Goal: Task Accomplishment & Management: Manage account settings

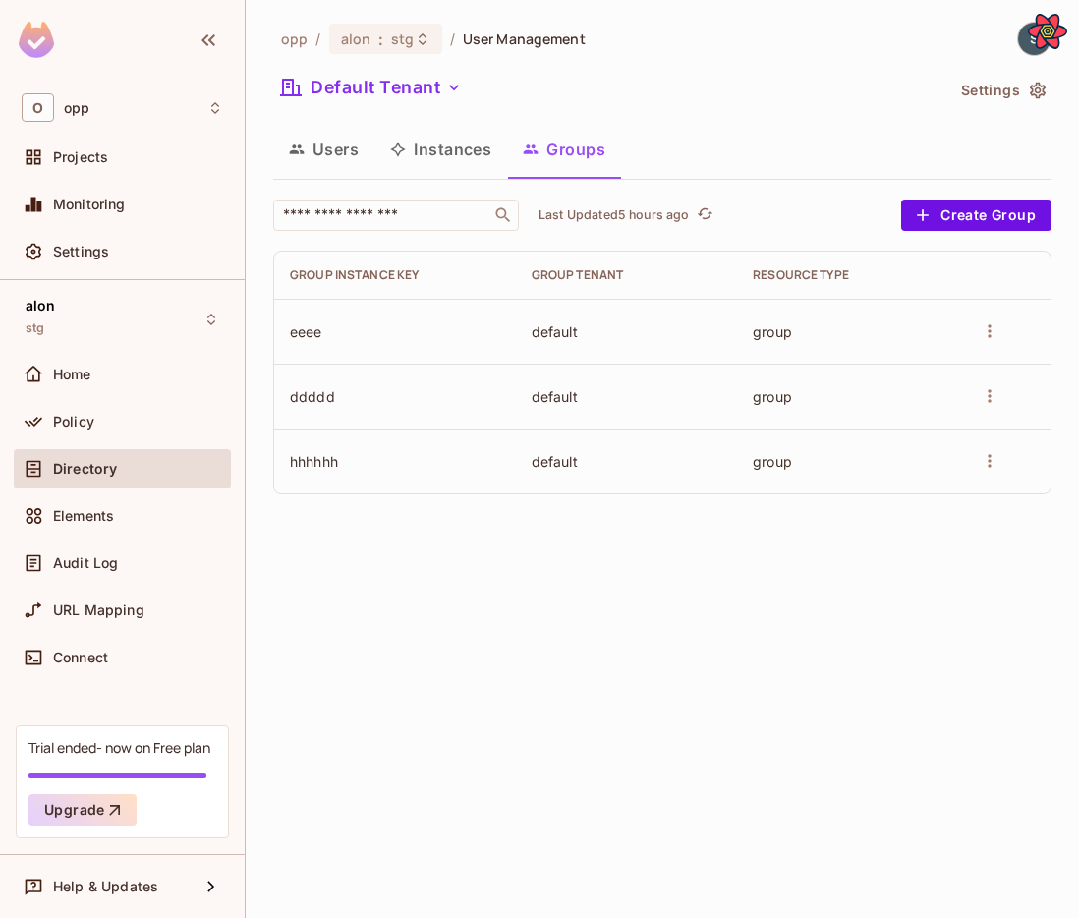
click at [997, 382] on button "more" at bounding box center [989, 395] width 29 height 29
click at [983, 422] on li "Edit Group" at bounding box center [926, 434] width 153 height 31
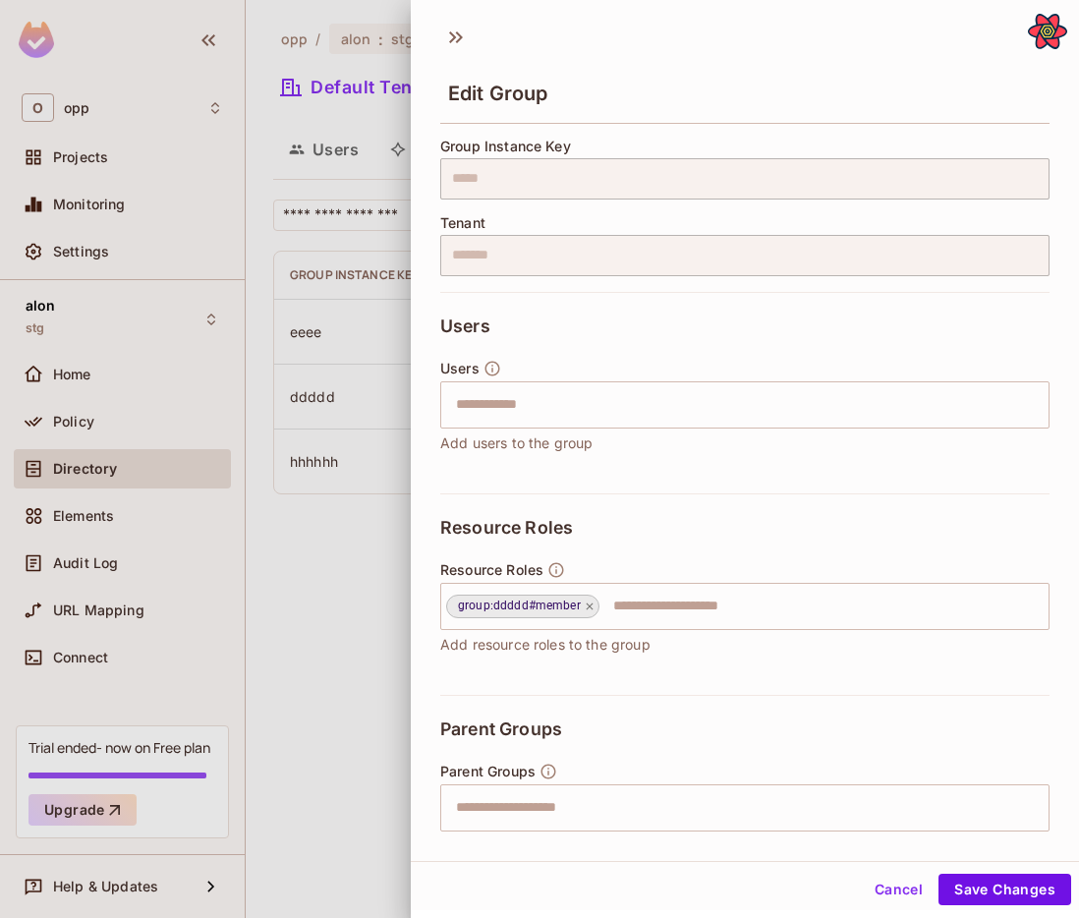
scroll to position [48, 0]
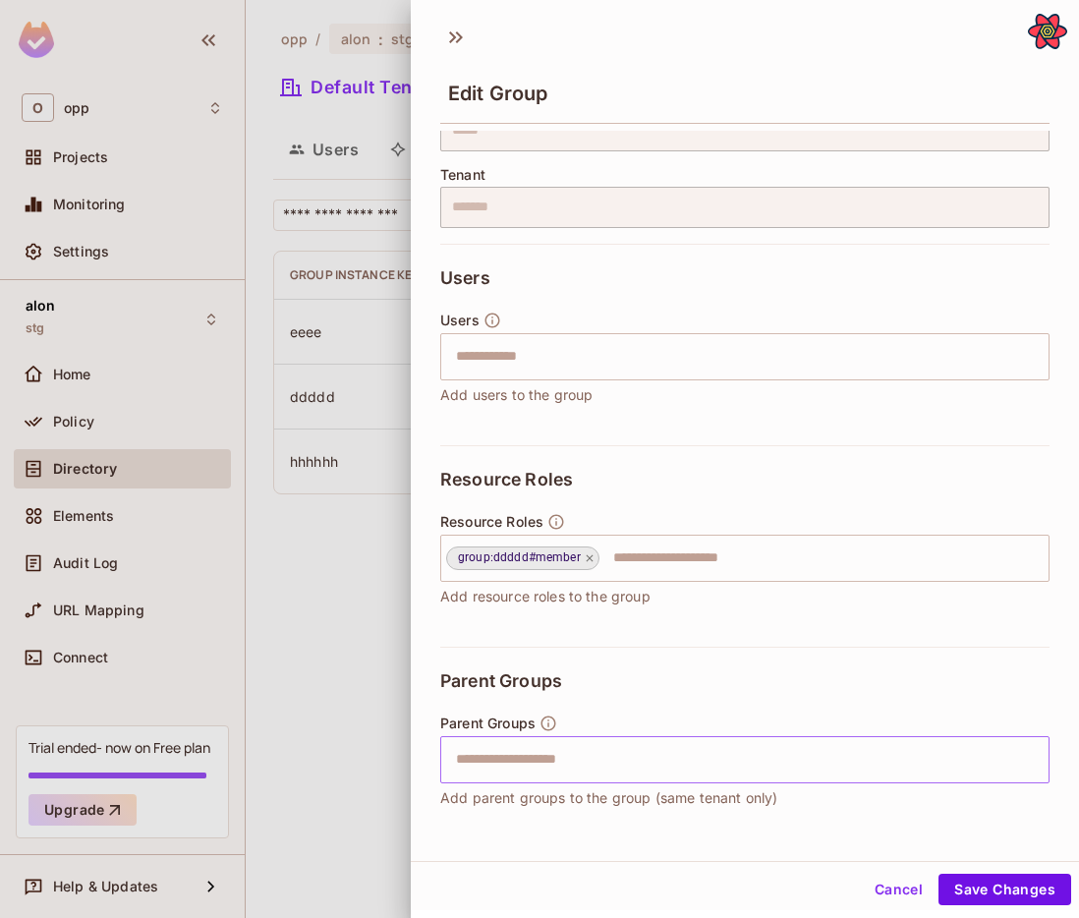
click at [833, 776] on input "text" at bounding box center [727, 759] width 567 height 39
click at [737, 834] on div "Edit Group Group Instance Key ***** ​ Tenant ******* ​ Users Users ​ Add users …" at bounding box center [745, 437] width 668 height 847
click at [725, 745] on input "text" at bounding box center [727, 759] width 567 height 39
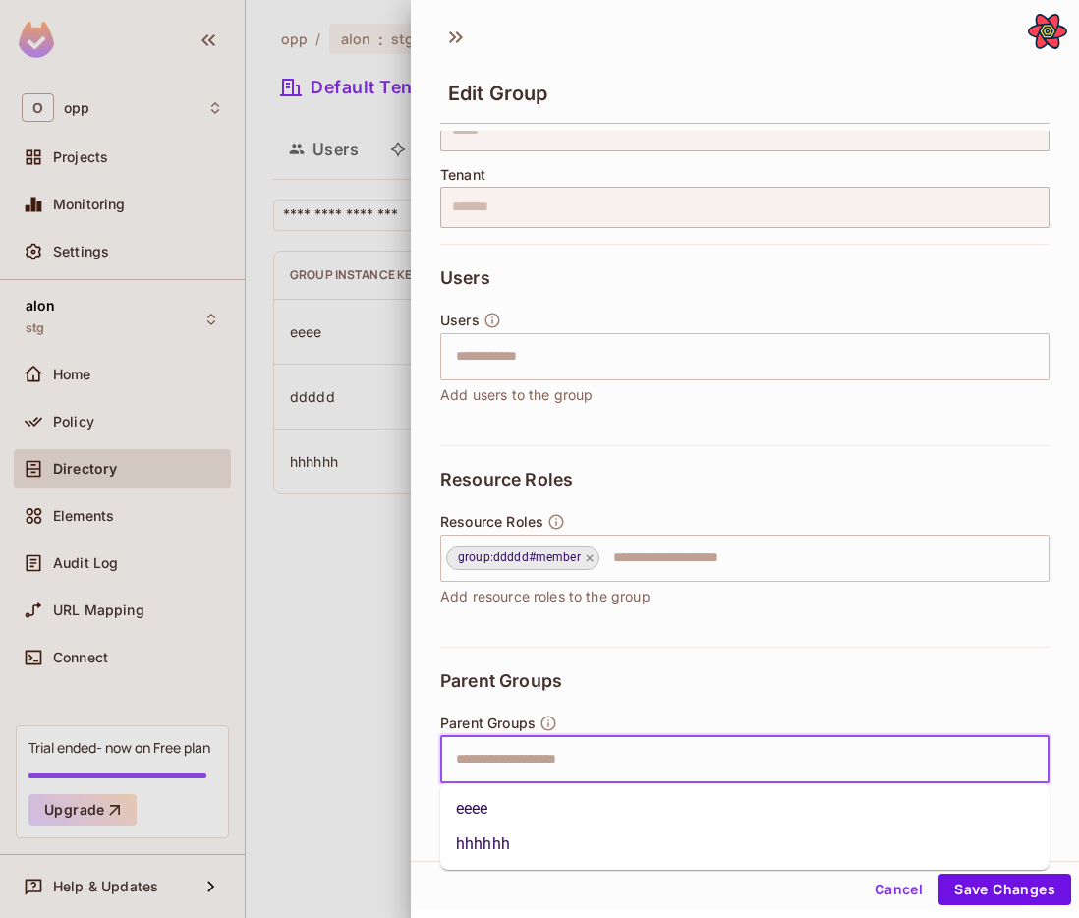
click at [506, 798] on li "eeee" at bounding box center [744, 808] width 609 height 35
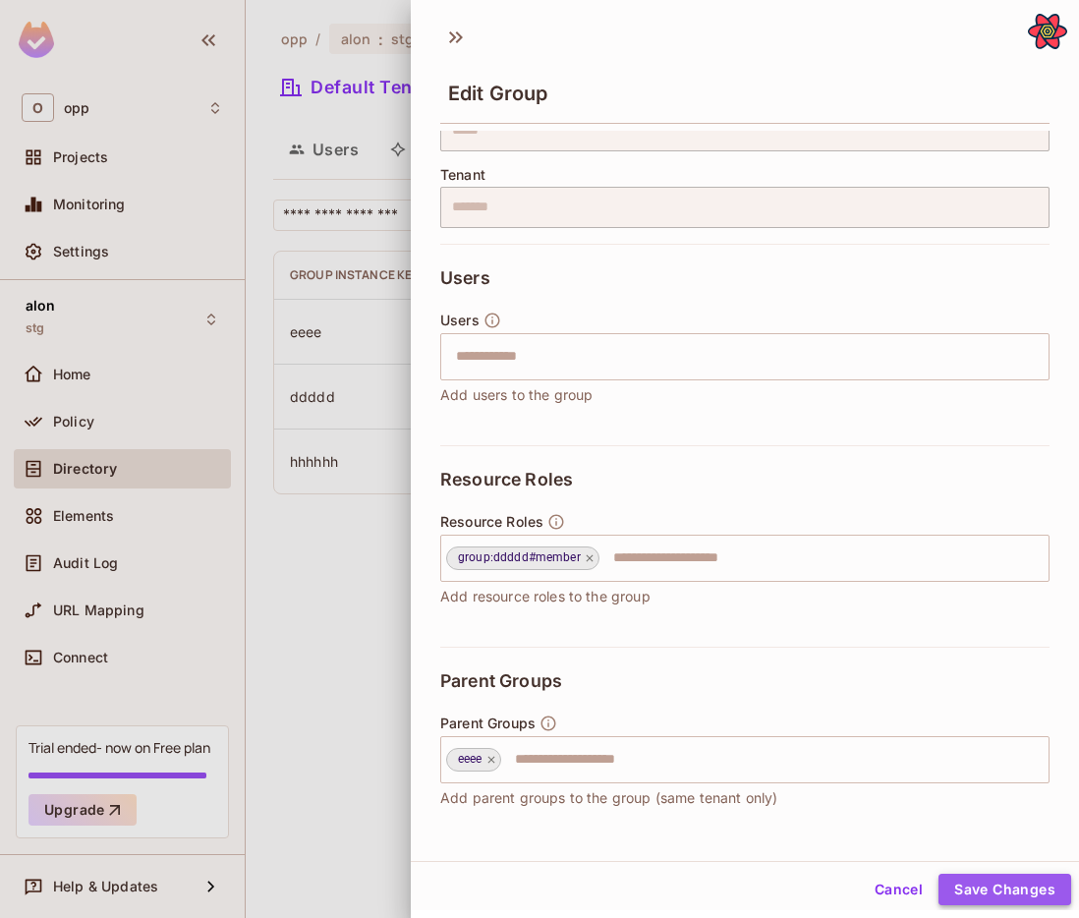
click at [1036, 886] on button "Save Changes" at bounding box center [1005, 889] width 133 height 31
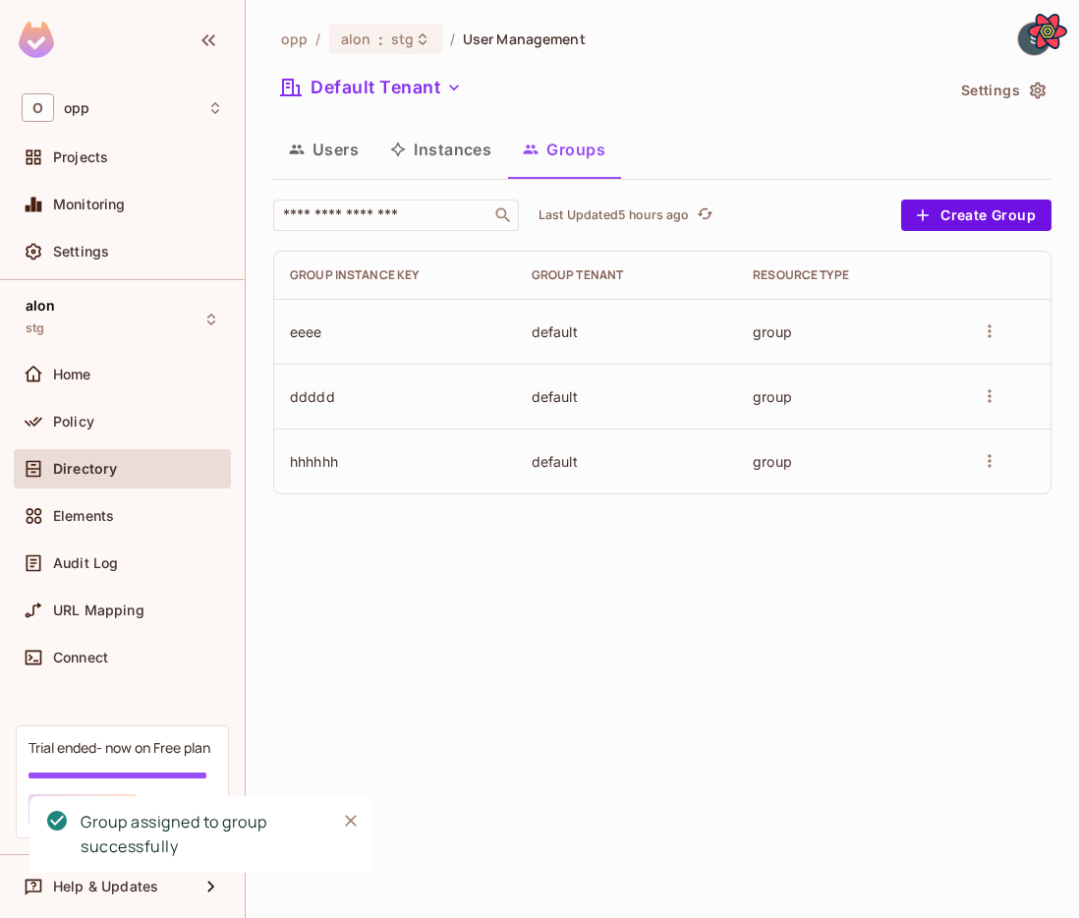
click at [966, 319] on td at bounding box center [1004, 331] width 91 height 65
click at [985, 327] on icon "more" at bounding box center [990, 331] width 20 height 20
click at [980, 364] on span "Edit Group" at bounding box center [944, 370] width 86 height 19
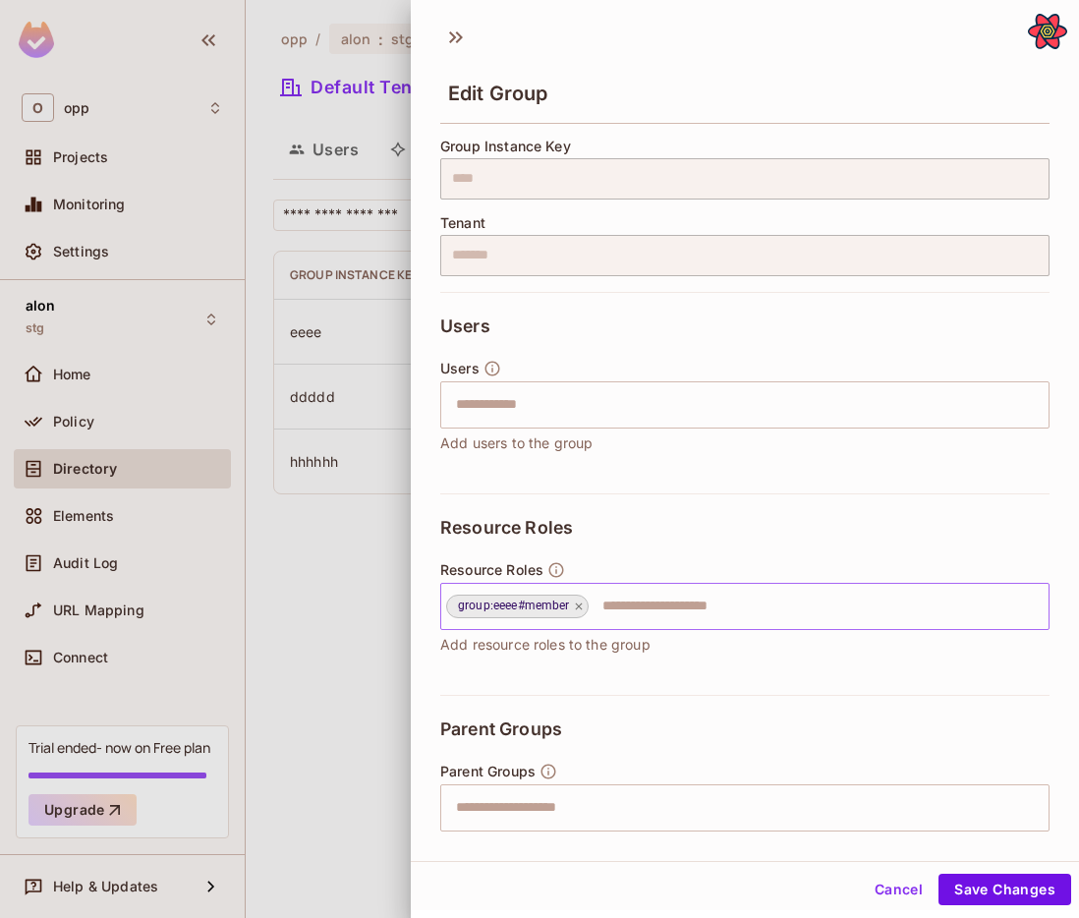
drag, startPoint x: 454, startPoint y: 606, endPoint x: 510, endPoint y: 598, distance: 56.7
click at [506, 600] on span "group:eeee#member" at bounding box center [514, 606] width 134 height 23
click at [369, 572] on div at bounding box center [539, 459] width 1079 height 918
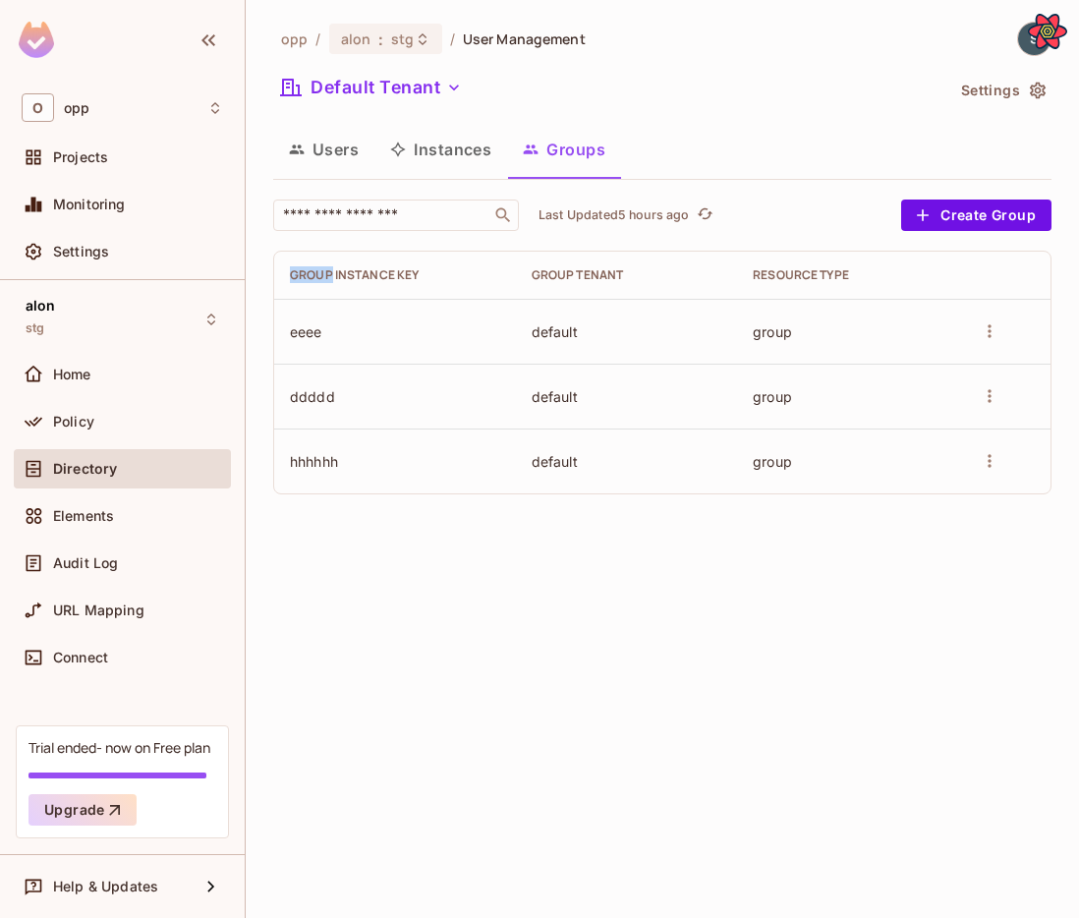
click at [369, 573] on div "opp / alon : stg / User Management Default Tenant Settings Users Instances Grou…" at bounding box center [663, 459] width 834 height 918
click at [136, 314] on div "alon stg" at bounding box center [122, 319] width 217 height 54
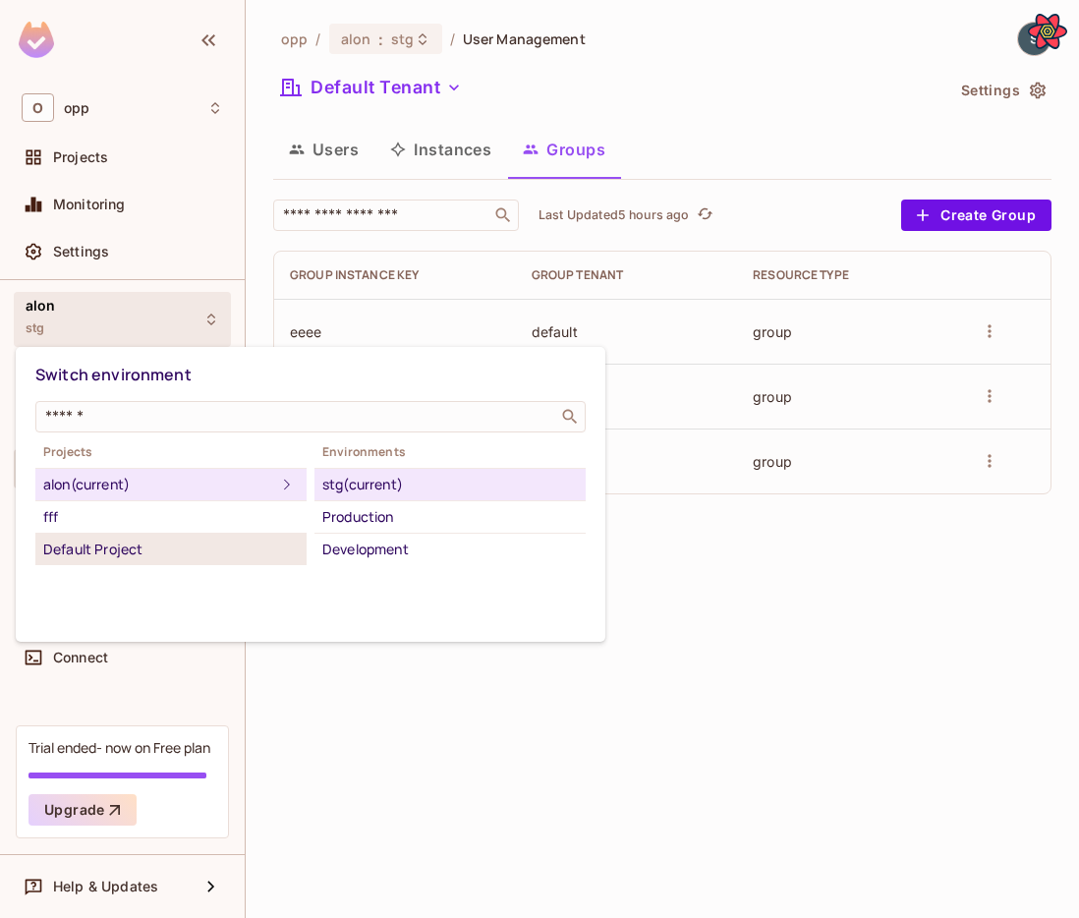
click at [184, 543] on div "Default Project" at bounding box center [171, 550] width 256 height 24
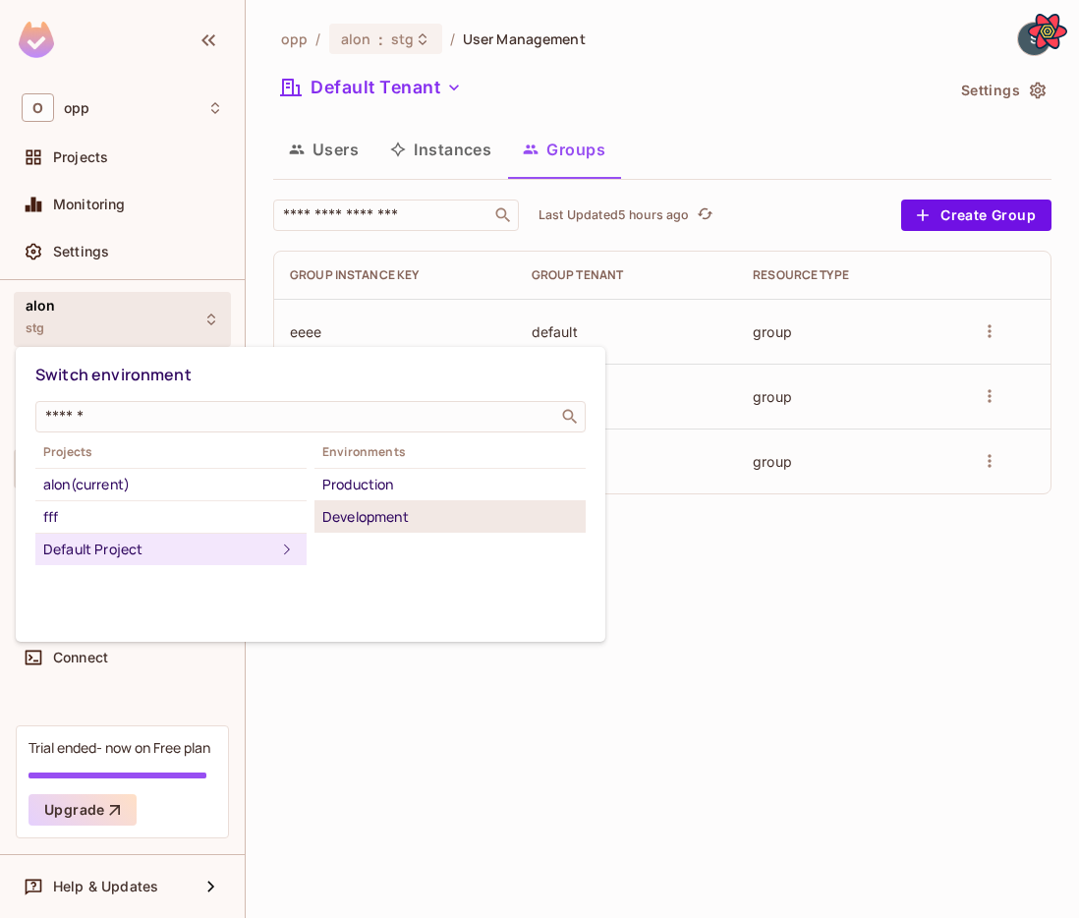
click at [353, 527] on div "Development" at bounding box center [450, 517] width 256 height 24
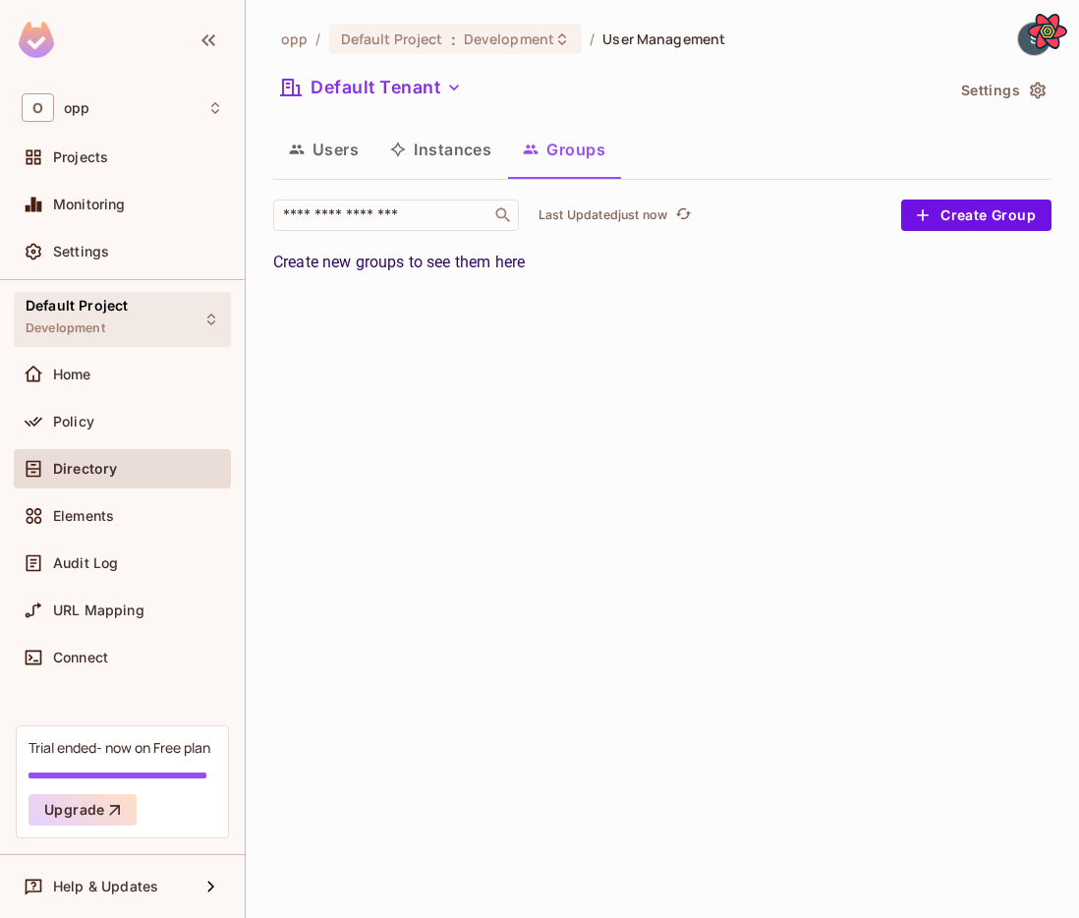
click at [133, 330] on div "Default Project Development" at bounding box center [122, 319] width 217 height 54
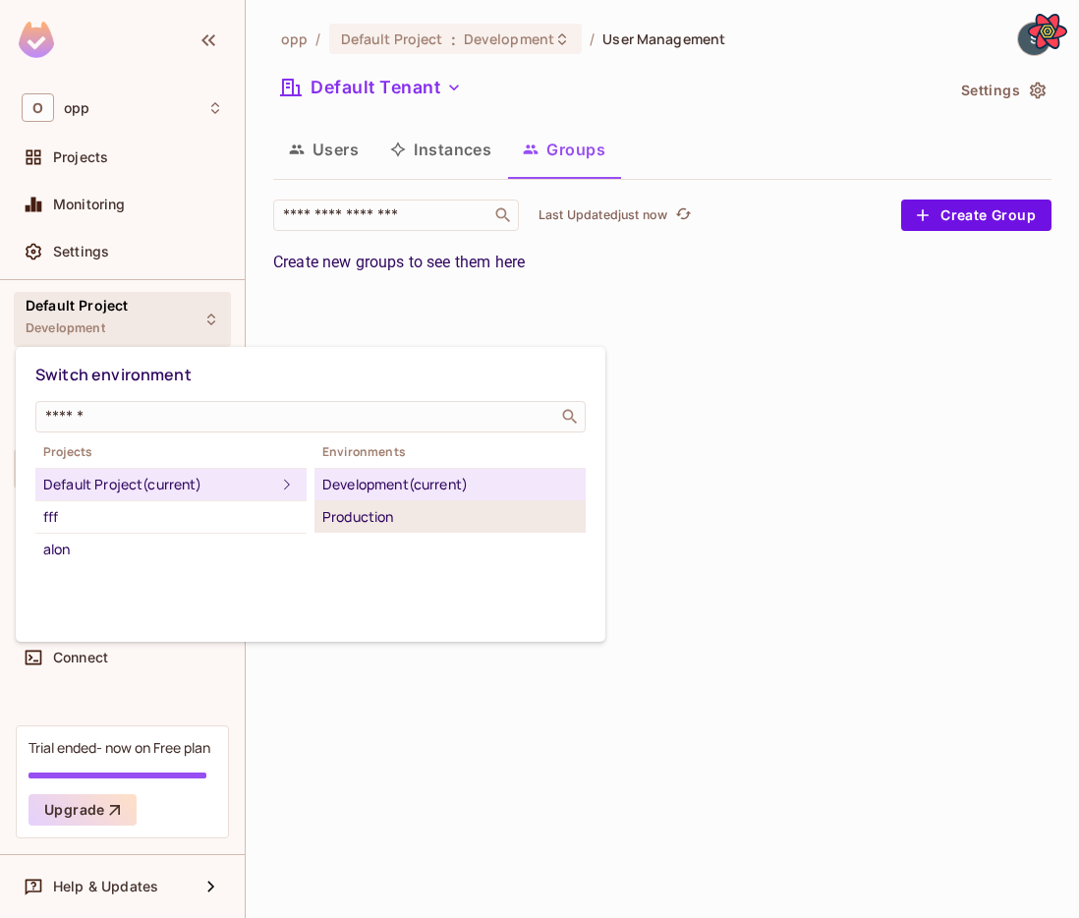
click at [421, 509] on div "Production" at bounding box center [450, 517] width 256 height 24
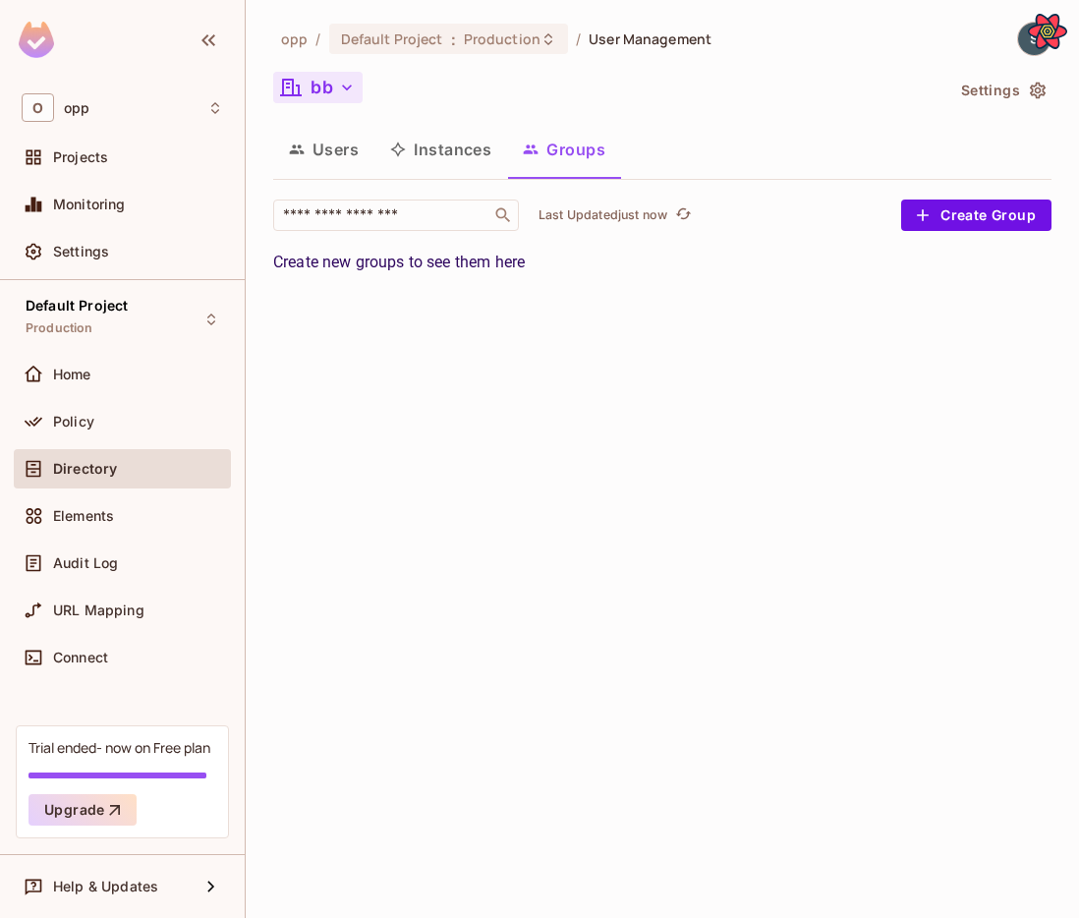
click at [302, 94] on icon "button" at bounding box center [291, 88] width 24 height 24
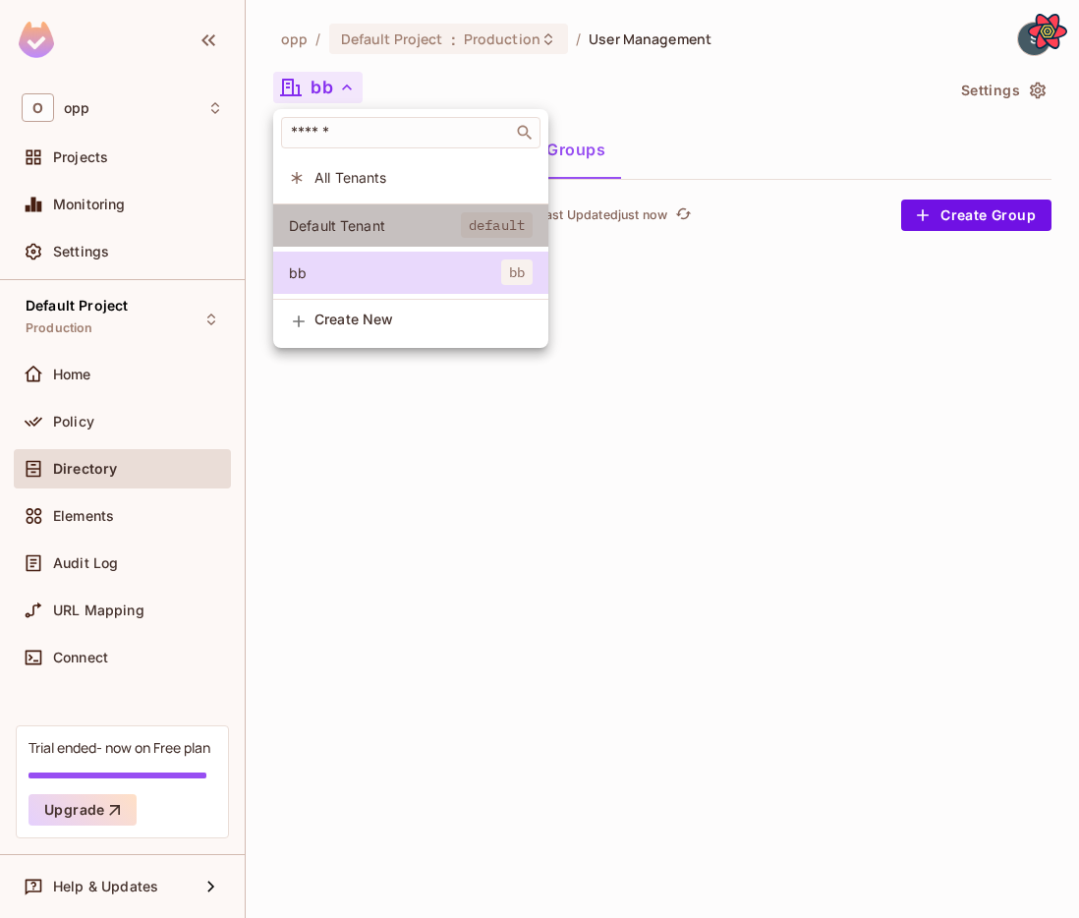
click at [332, 213] on li "Default Tenant default" at bounding box center [410, 225] width 275 height 42
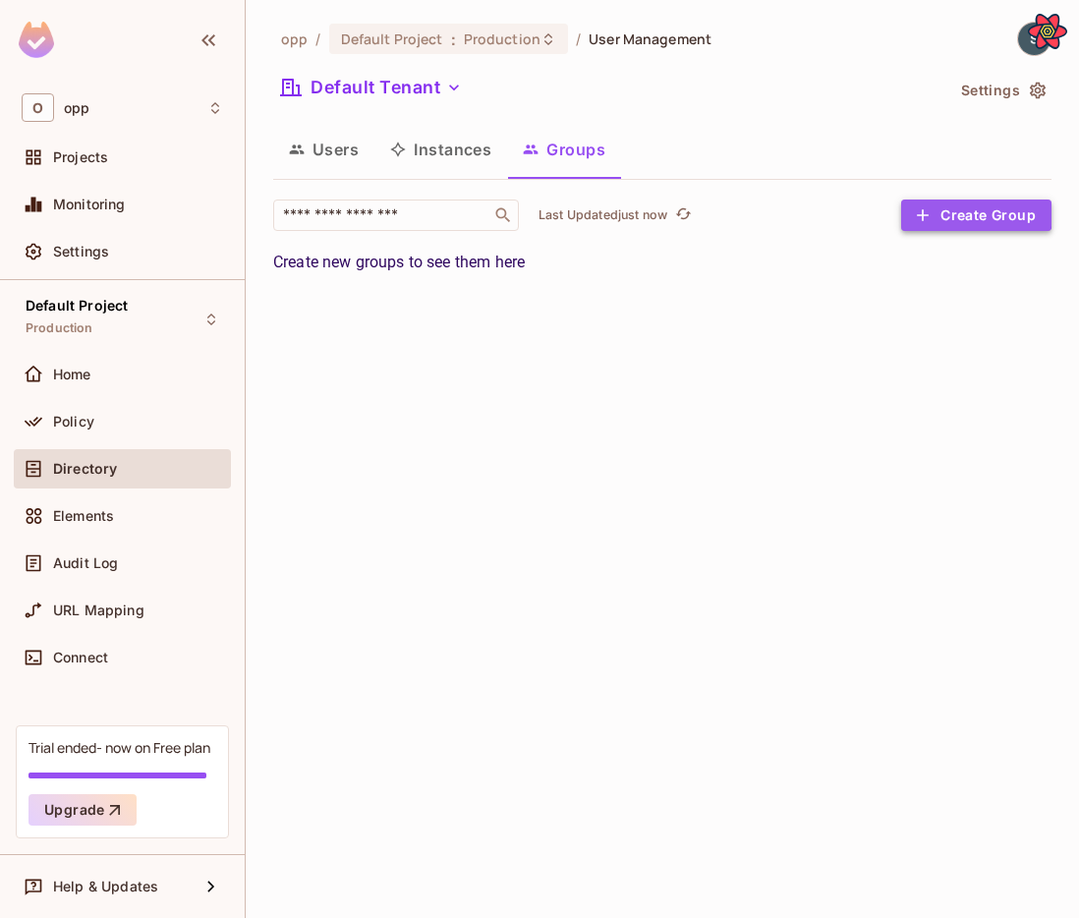
click at [915, 210] on icon "button" at bounding box center [923, 215] width 20 height 20
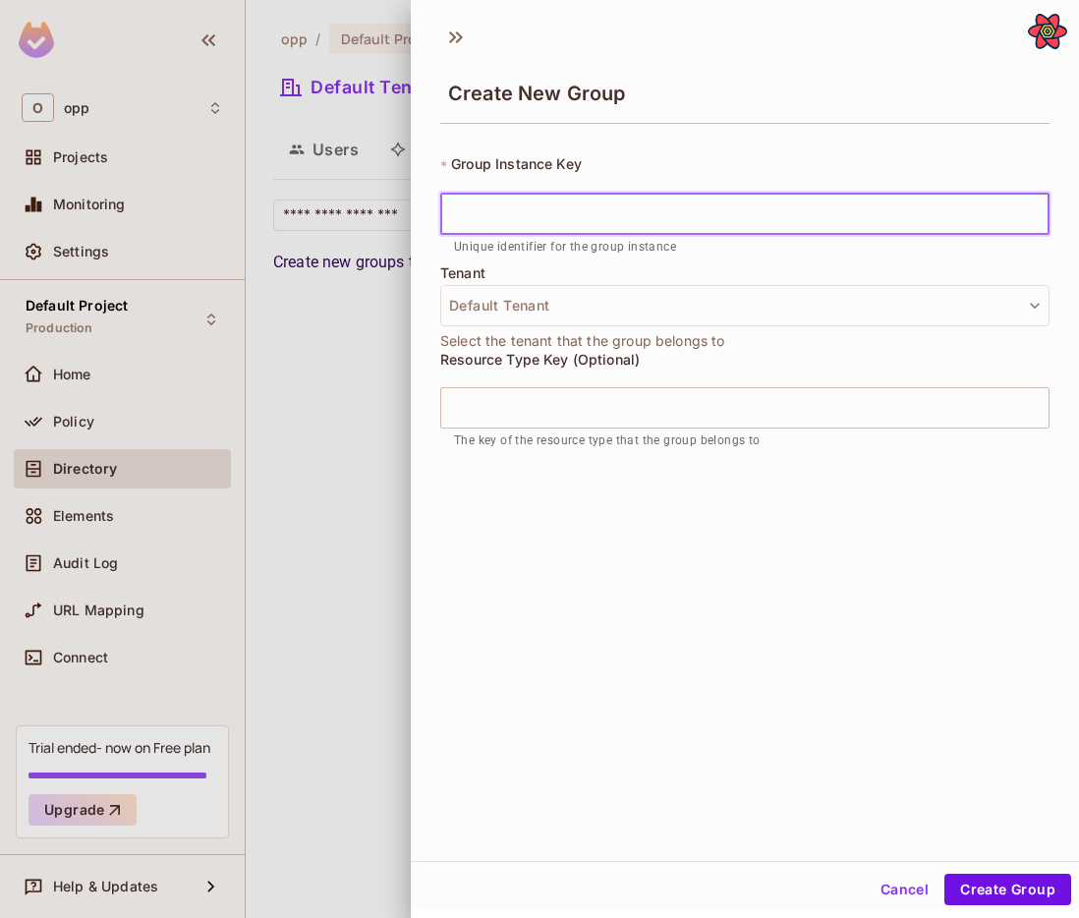
click at [738, 208] on input "text" at bounding box center [744, 214] width 609 height 41
type input "****"
click at [1017, 885] on button "Create Group" at bounding box center [1008, 889] width 127 height 31
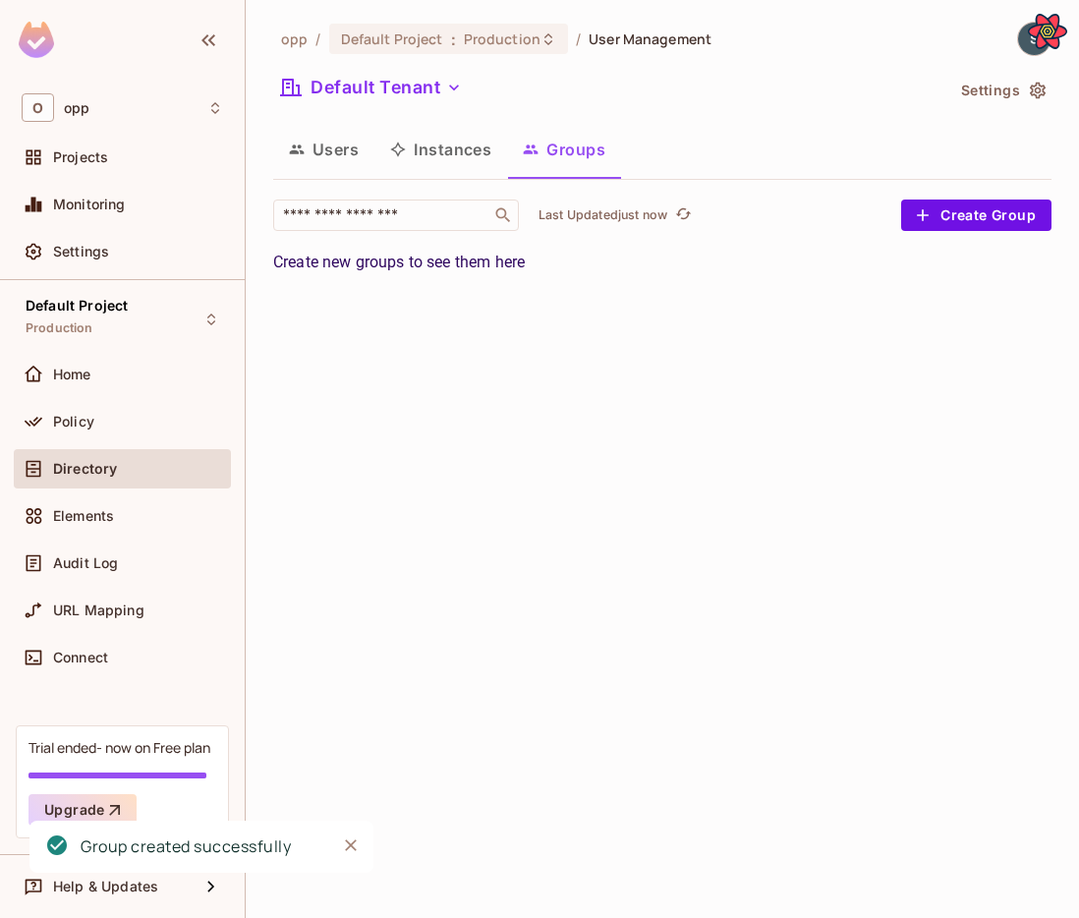
click at [822, 591] on div "opp / Default Project : Production / User Management Default Tenant Settings Us…" at bounding box center [663, 459] width 834 height 918
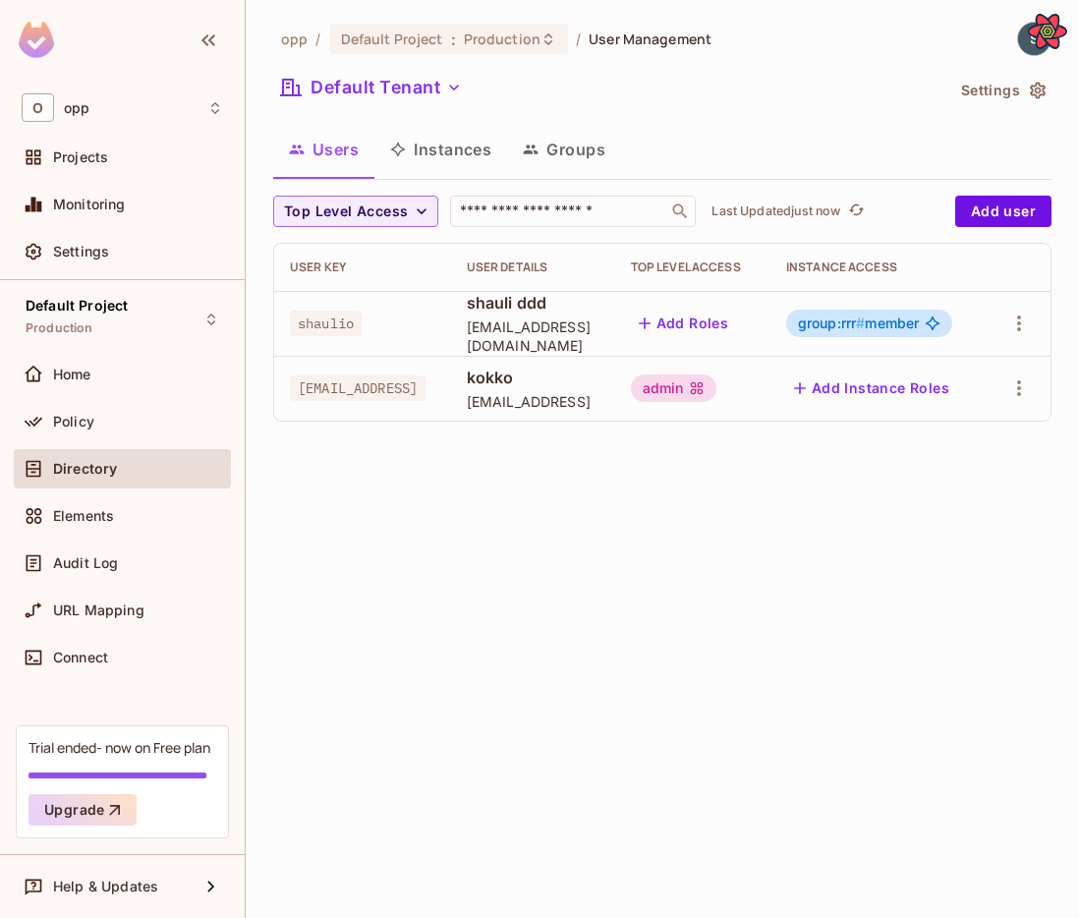
click at [600, 167] on button "Groups" at bounding box center [564, 149] width 114 height 49
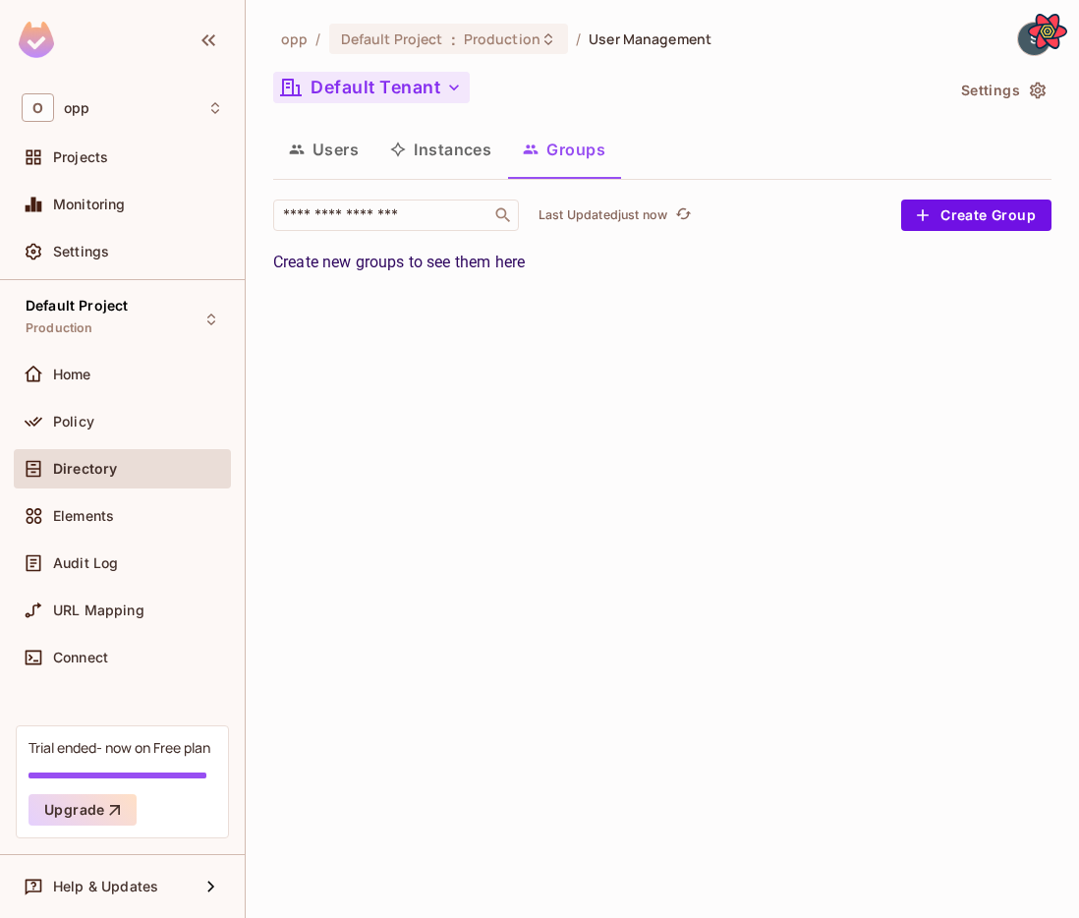
click at [426, 94] on button "Default Tenant" at bounding box center [371, 87] width 197 height 31
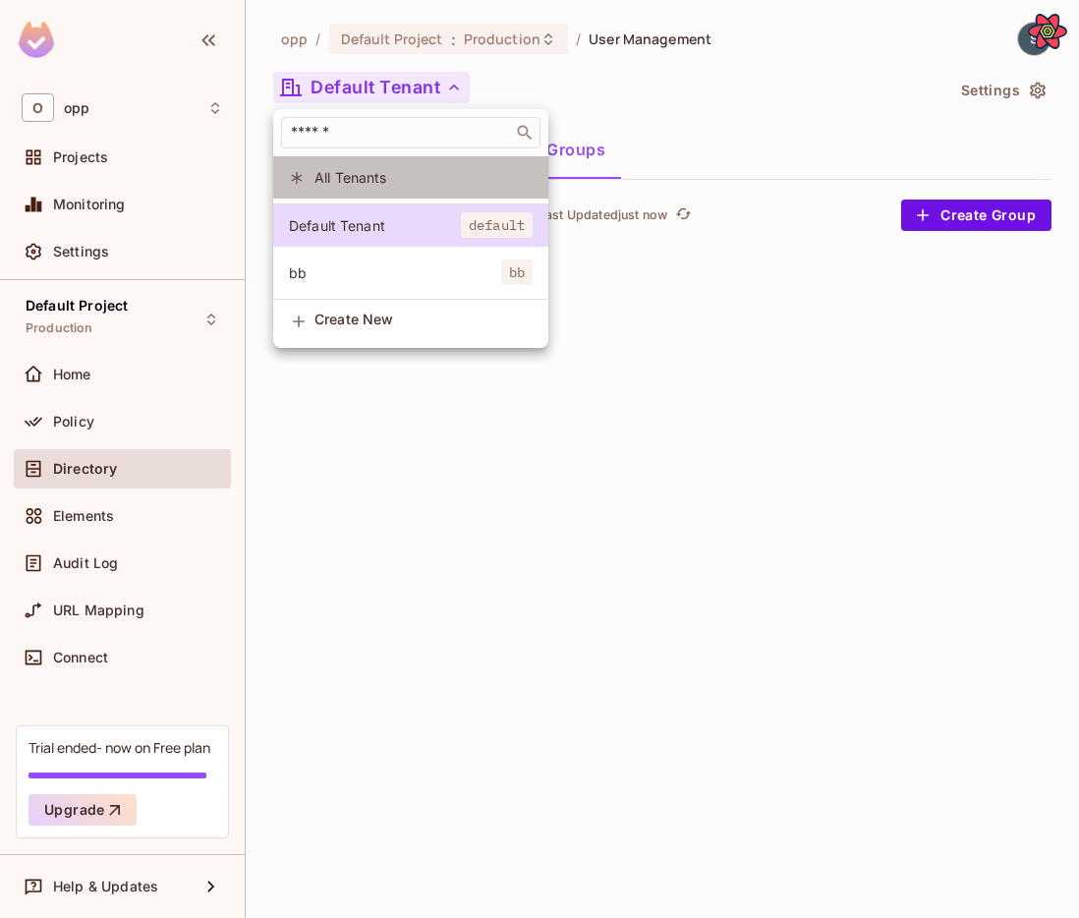
click at [393, 191] on li "All Tenants" at bounding box center [410, 177] width 275 height 42
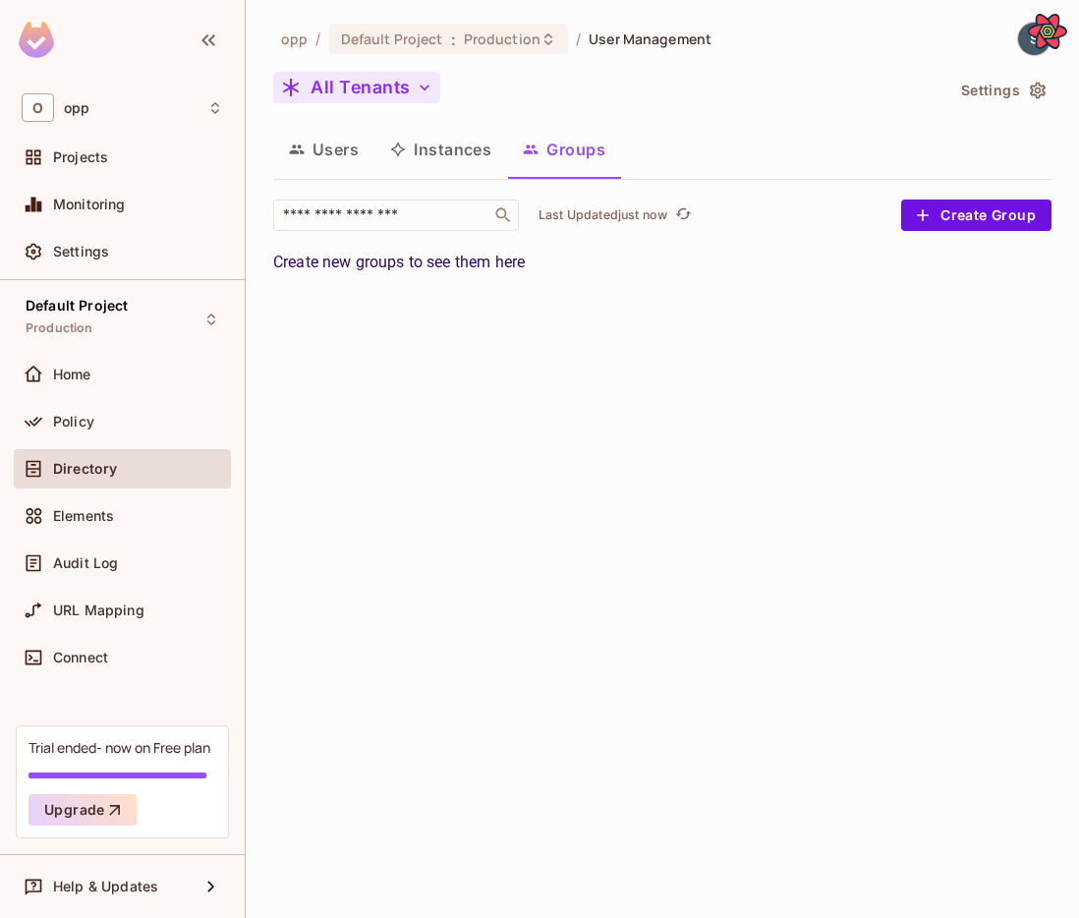
click at [397, 91] on button "All Tenants" at bounding box center [356, 87] width 167 height 31
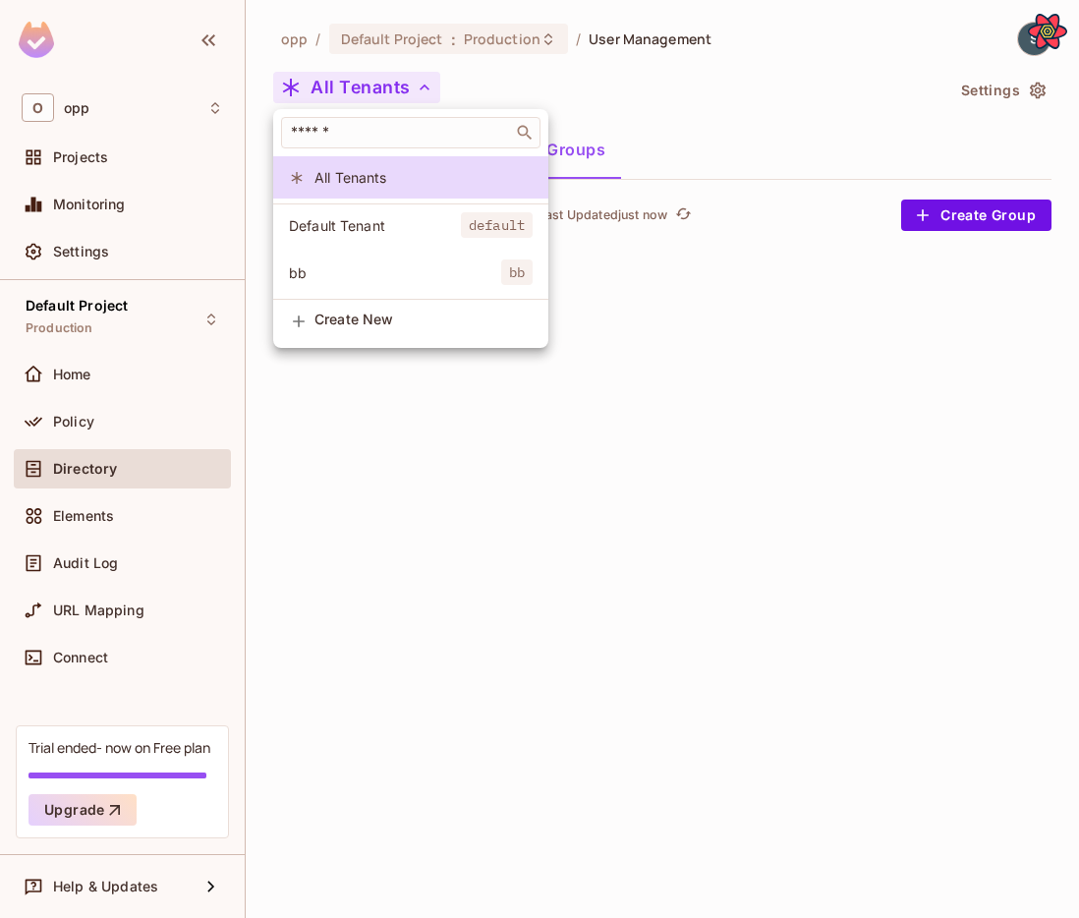
click at [383, 273] on span "bb" at bounding box center [395, 272] width 212 height 19
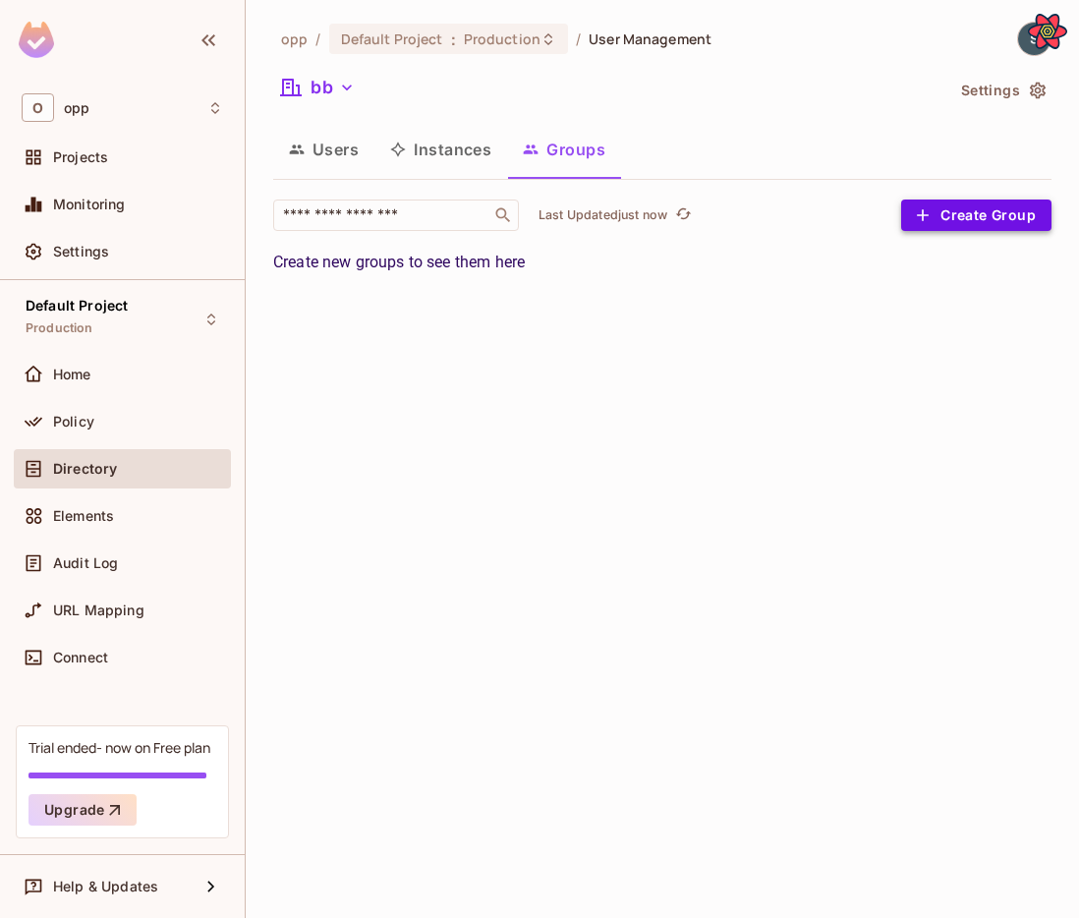
click at [976, 208] on button "Create Group" at bounding box center [976, 215] width 150 height 31
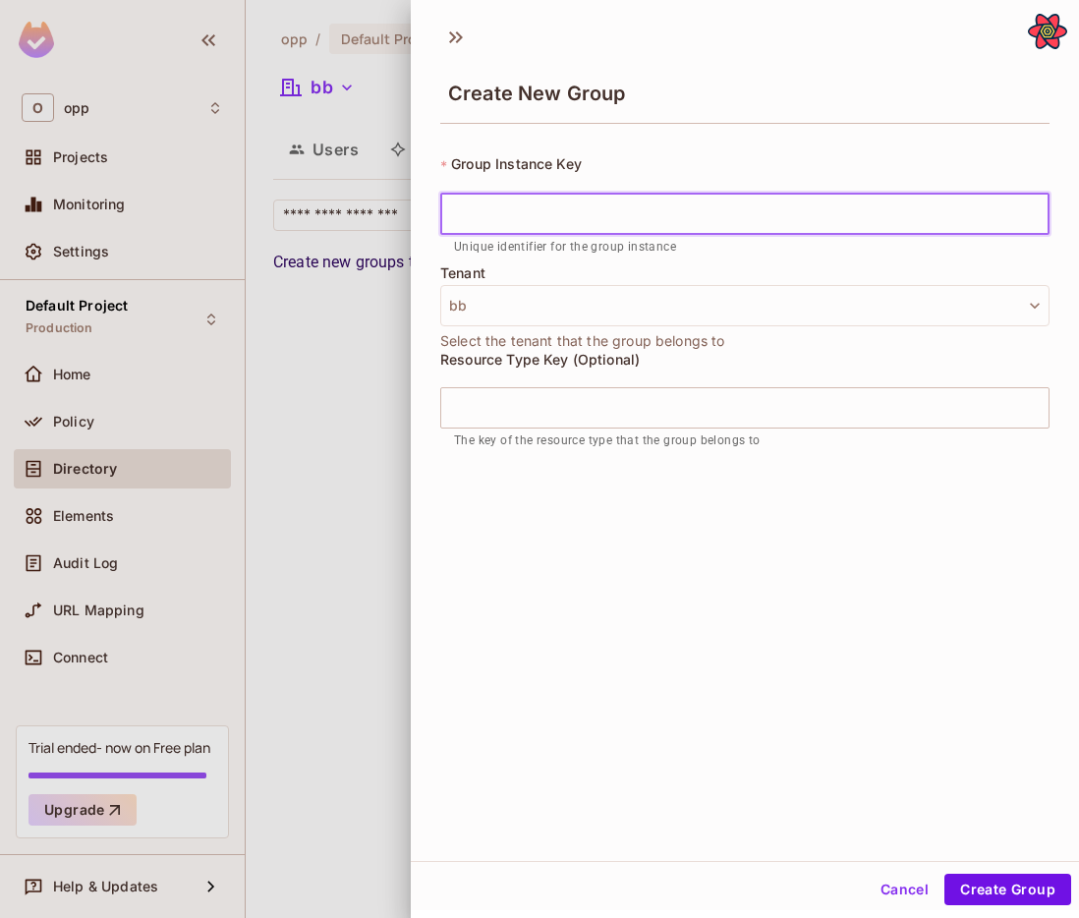
click at [766, 211] on input "text" at bounding box center [744, 214] width 609 height 41
type input "*****"
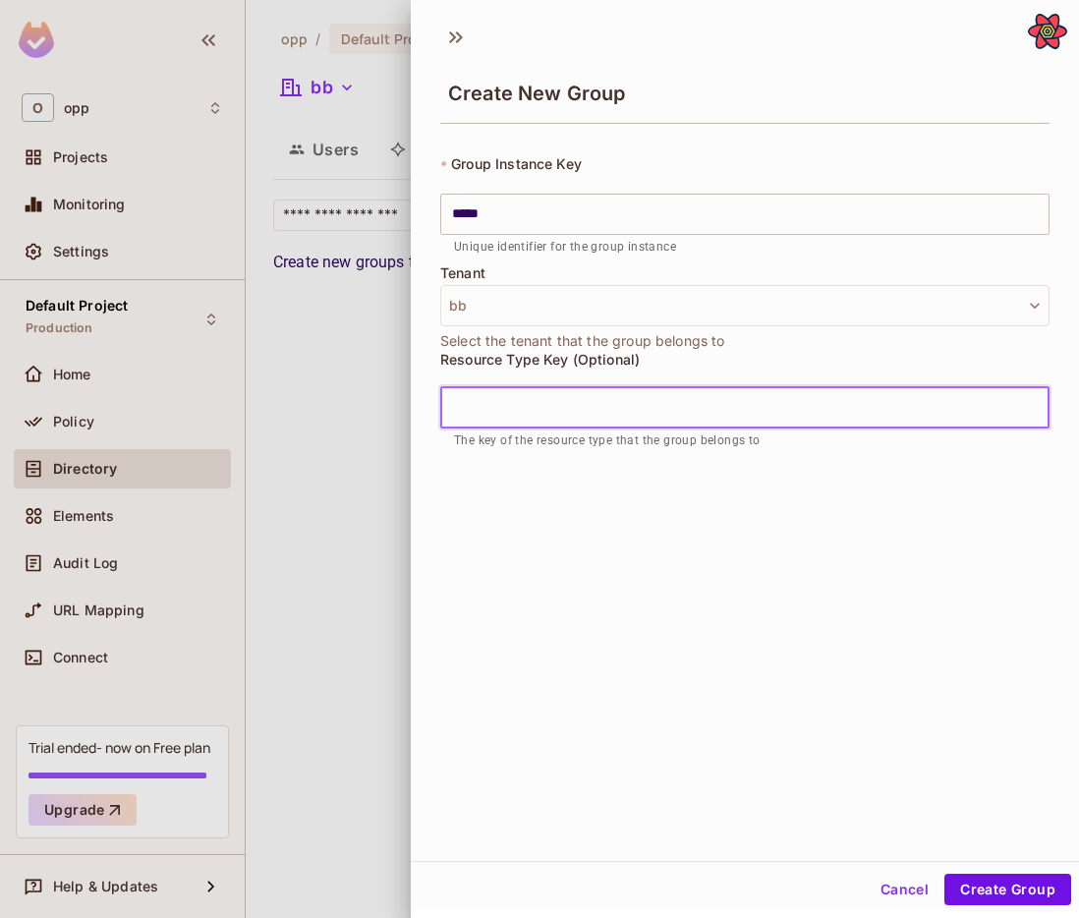
click at [793, 411] on input "text" at bounding box center [744, 407] width 609 height 41
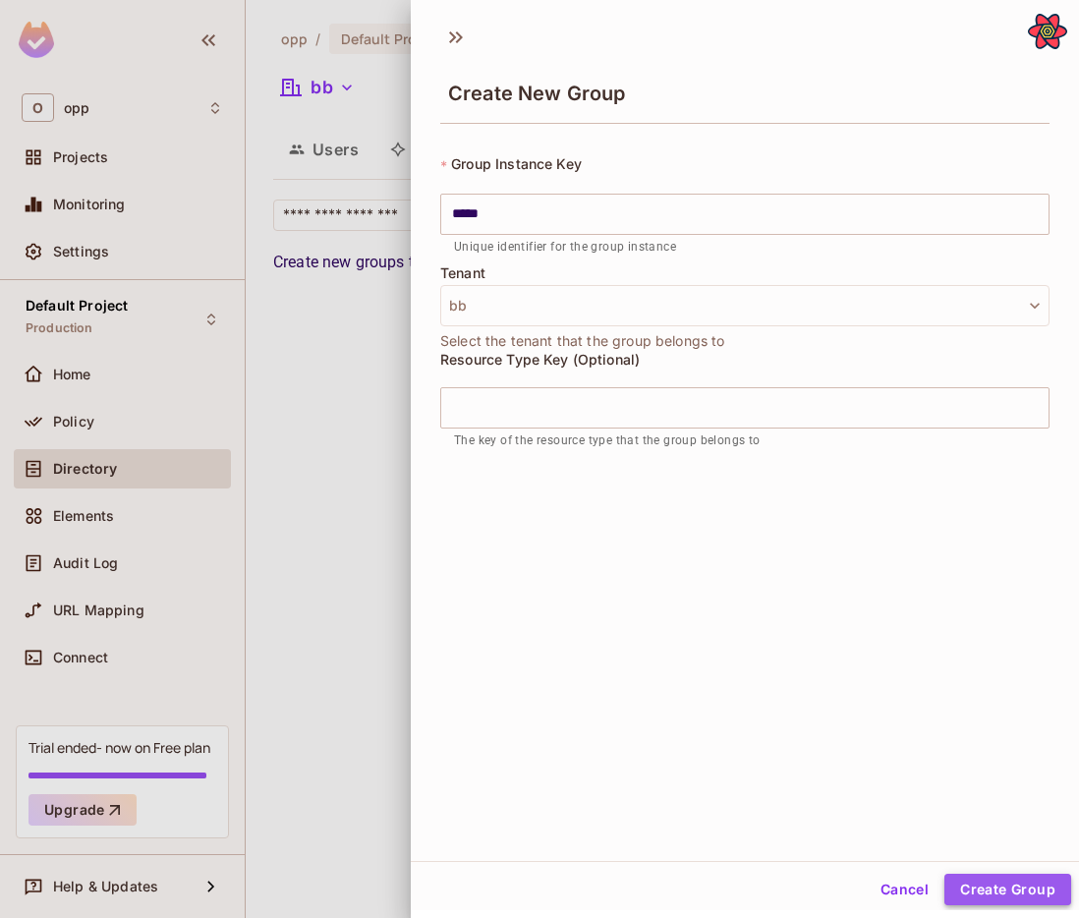
click at [1013, 897] on button "Create Group" at bounding box center [1008, 889] width 127 height 31
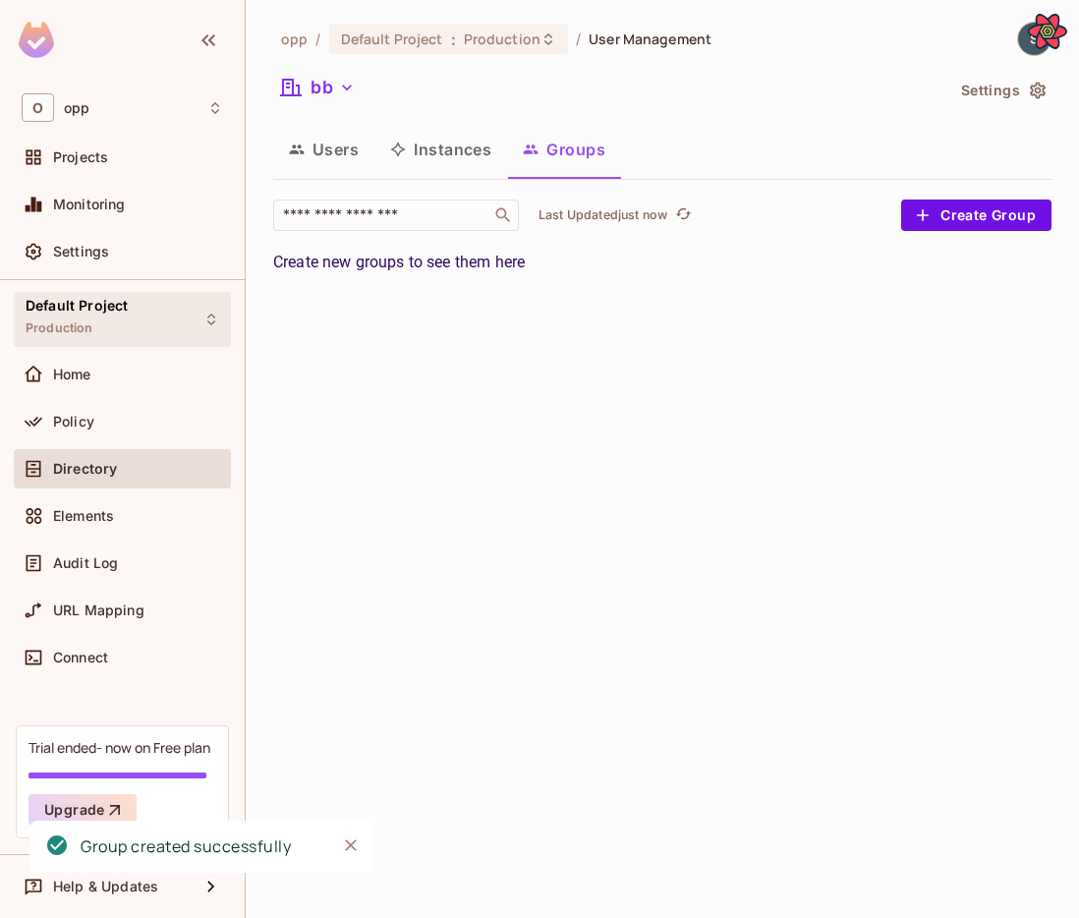
click at [121, 313] on span "Default Project" at bounding box center [77, 306] width 102 height 16
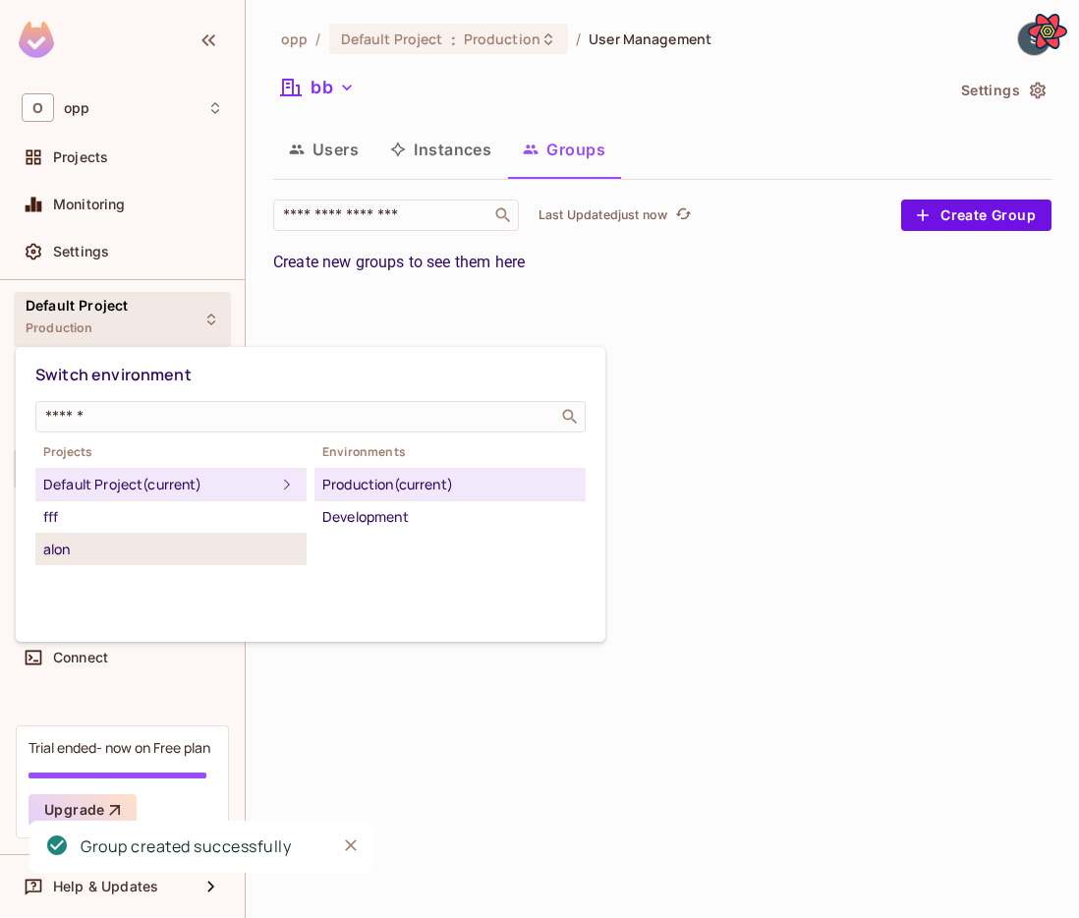
click at [193, 541] on div "alon" at bounding box center [171, 550] width 256 height 24
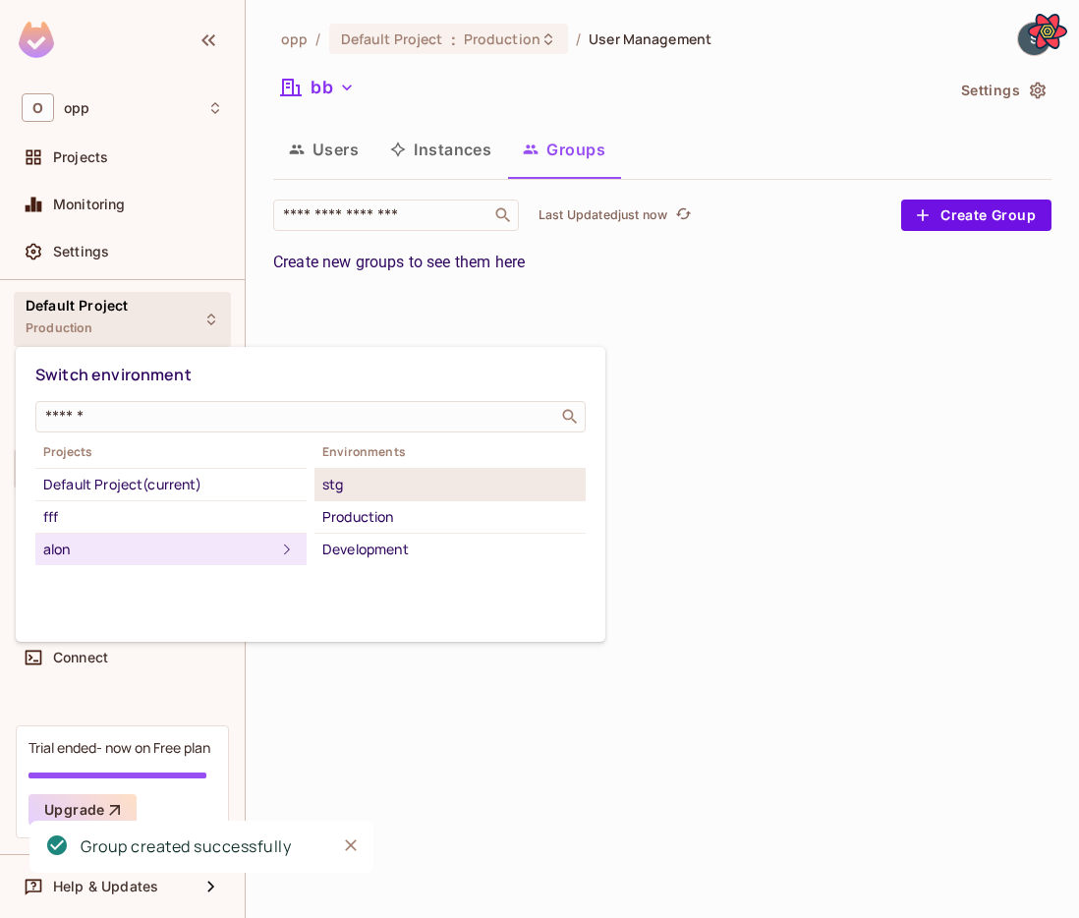
click at [364, 484] on div "stg" at bounding box center [450, 485] width 256 height 24
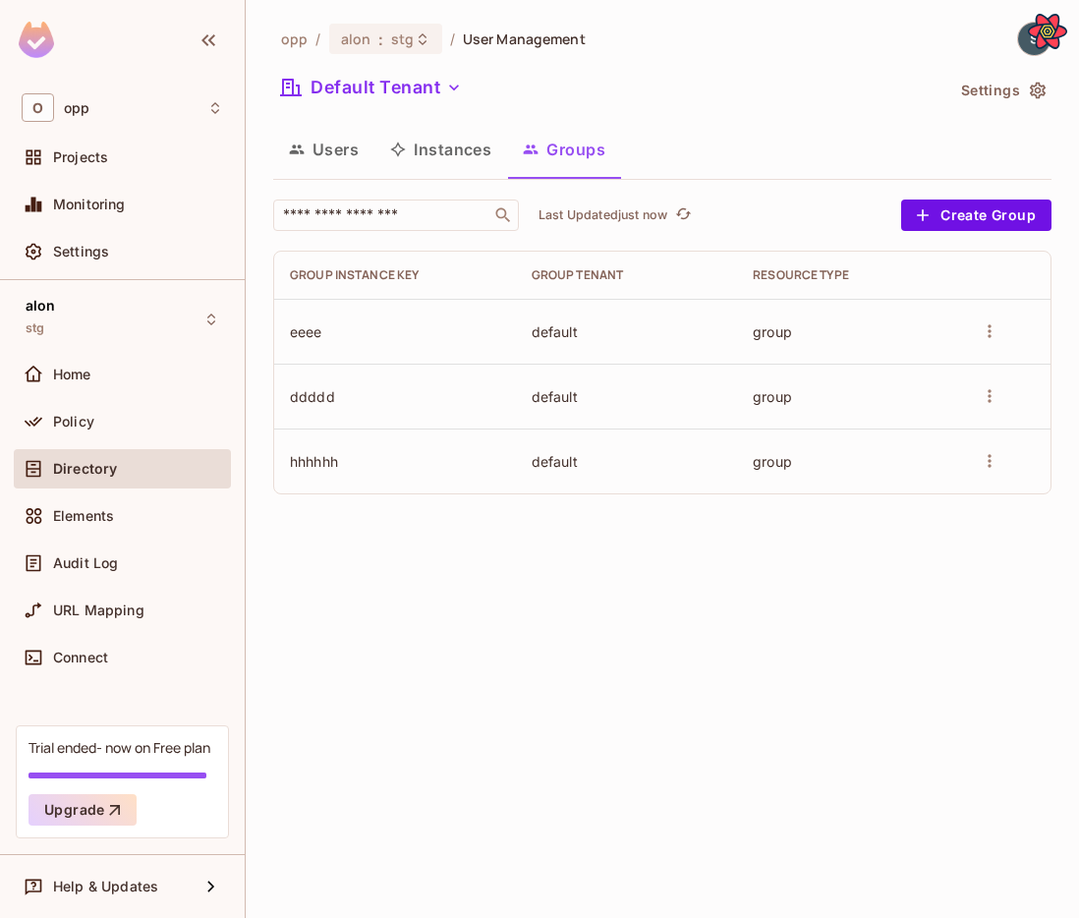
click at [975, 321] on td at bounding box center [1004, 331] width 91 height 65
click at [989, 334] on icon "more" at bounding box center [989, 331] width 3 height 13
click at [966, 370] on span "Edit Group" at bounding box center [944, 370] width 86 height 19
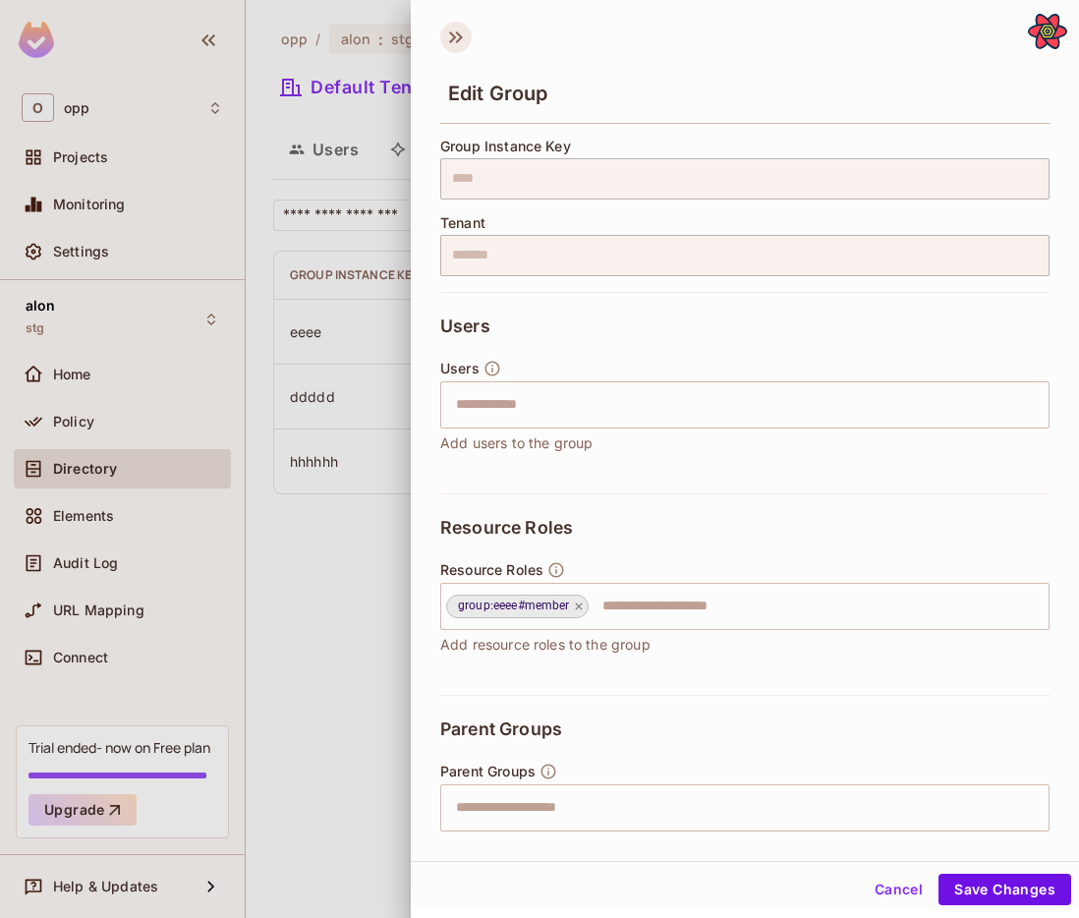
click at [454, 33] on icon at bounding box center [455, 37] width 31 height 31
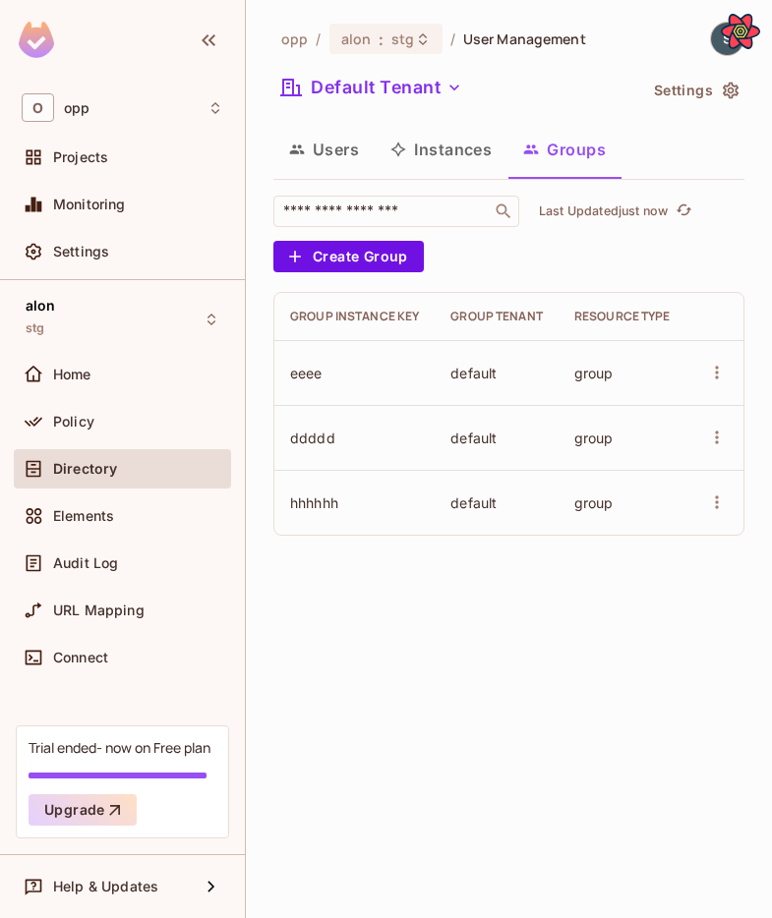
click at [717, 365] on icon "more" at bounding box center [717, 373] width 20 height 20
click at [705, 415] on span "Edit Group" at bounding box center [669, 411] width 86 height 19
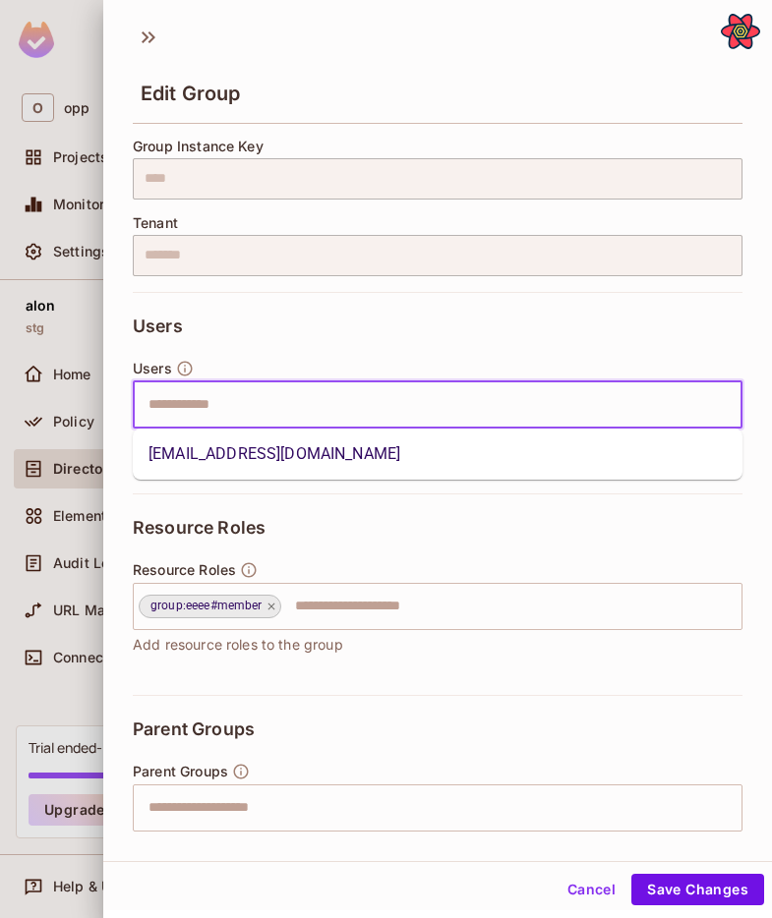
click at [486, 408] on input "text" at bounding box center [420, 404] width 567 height 39
click at [442, 451] on li "[EMAIL_ADDRESS][DOMAIN_NAME]" at bounding box center [437, 453] width 609 height 35
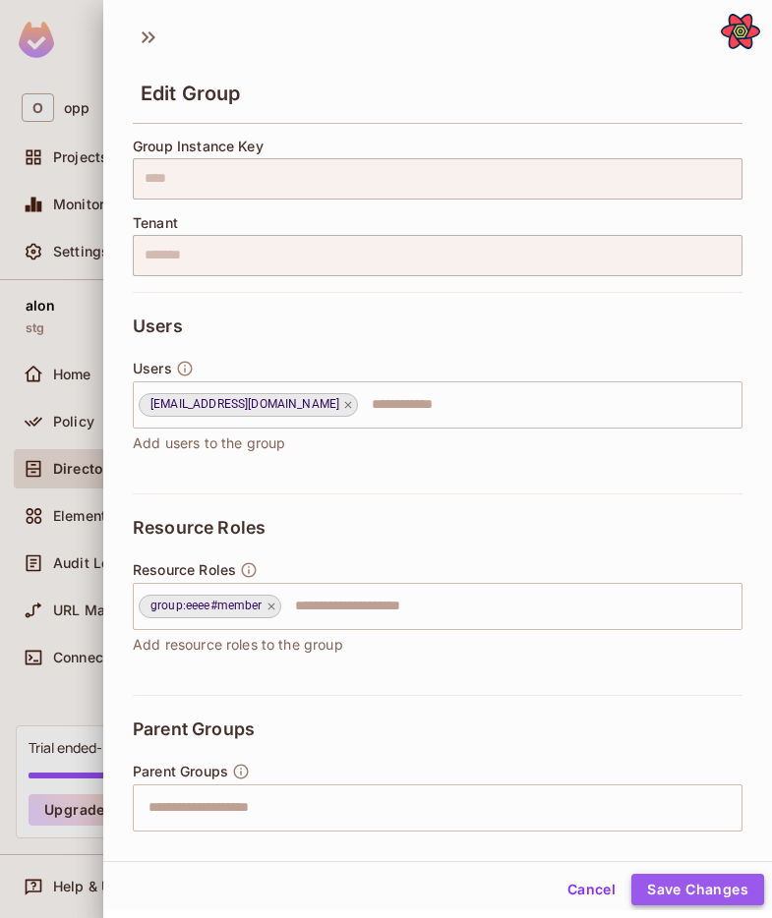
click at [665, 888] on button "Save Changes" at bounding box center [697, 889] width 133 height 31
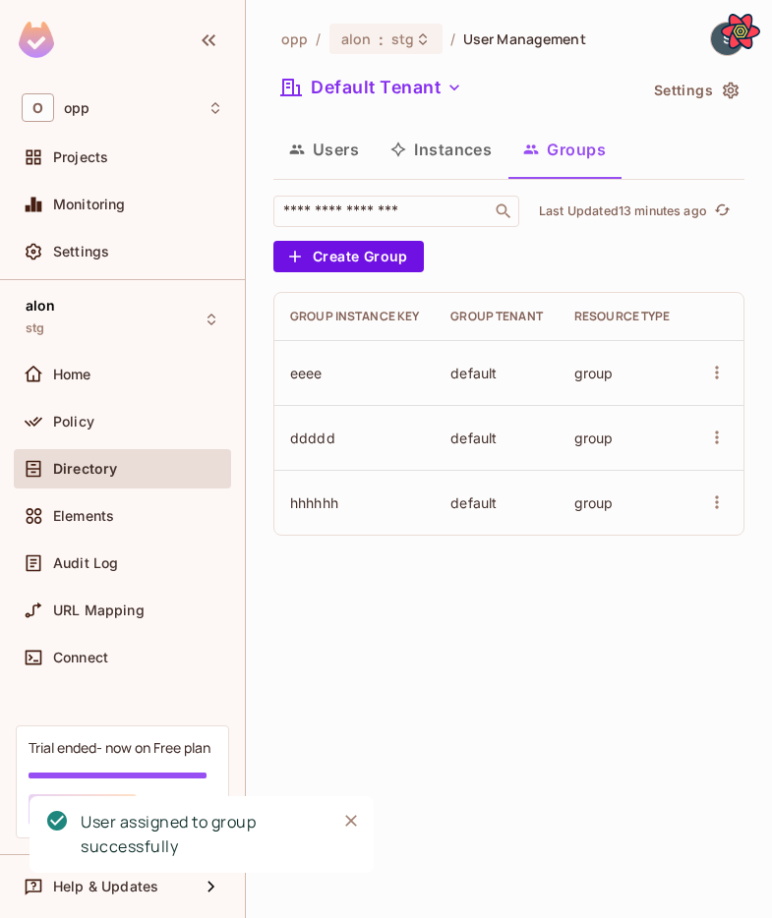
click at [719, 486] on td at bounding box center [716, 502] width 61 height 65
click at [720, 508] on icon "more" at bounding box center [717, 502] width 20 height 20
click at [331, 491] on div at bounding box center [386, 459] width 772 height 918
click at [310, 506] on td "hhhhhh" at bounding box center [354, 502] width 160 height 65
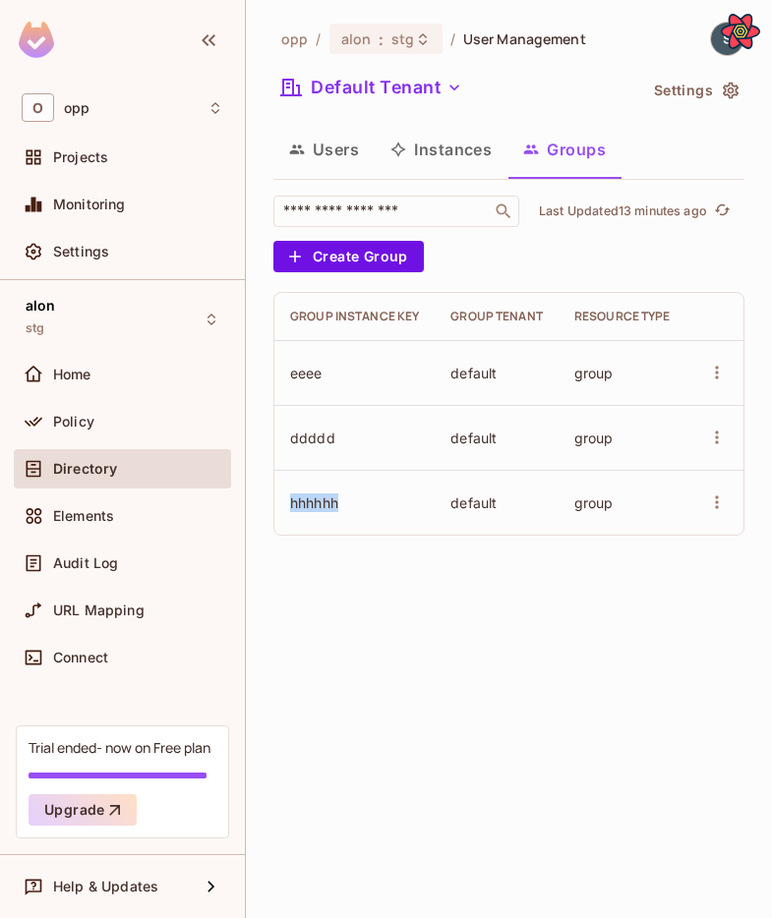
copy td "hhhhhh"
